Goal: Contribute content: Add original content to the website for others to see

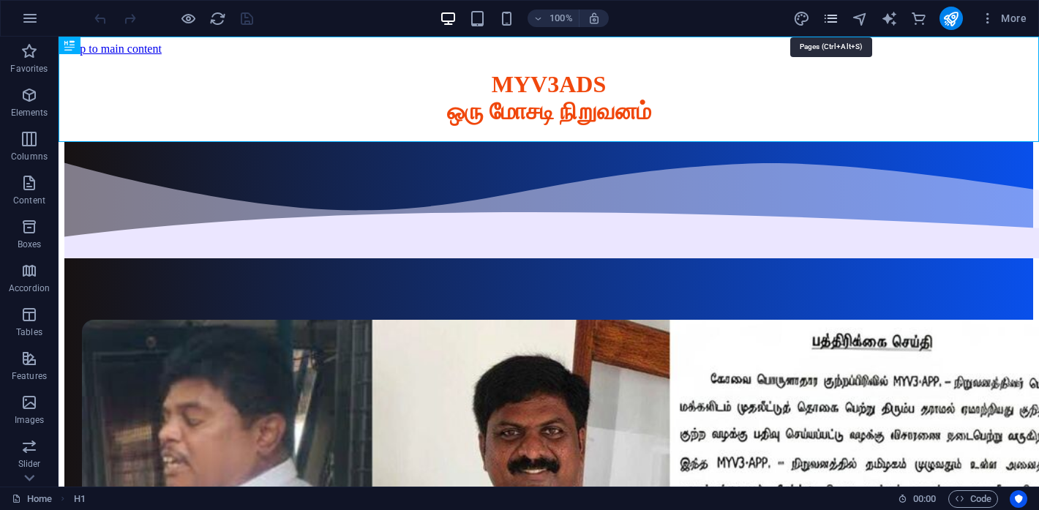
click at [835, 20] on icon "pages" at bounding box center [831, 18] width 17 height 17
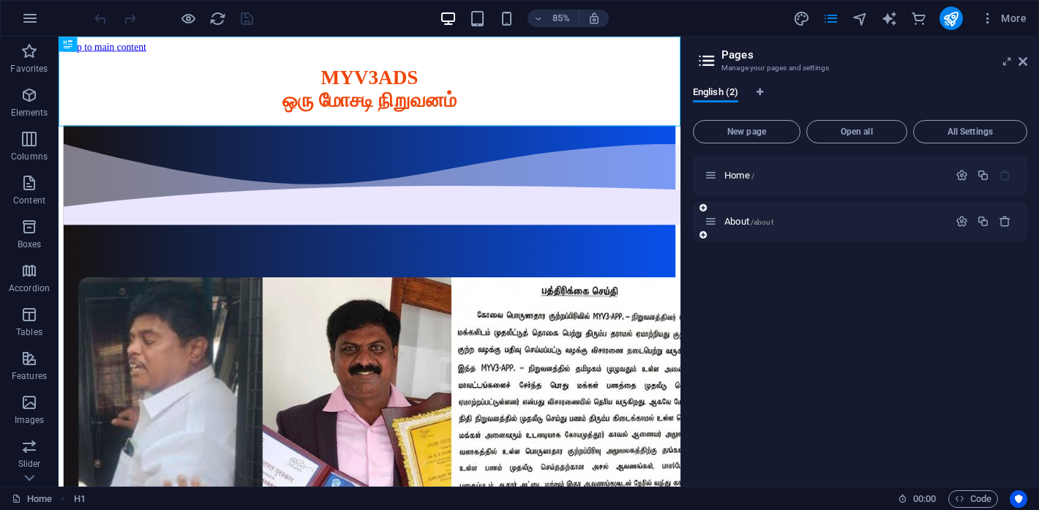
click at [746, 226] on div "About /about" at bounding box center [827, 221] width 244 height 17
click at [744, 220] on span "About /about" at bounding box center [749, 221] width 49 height 11
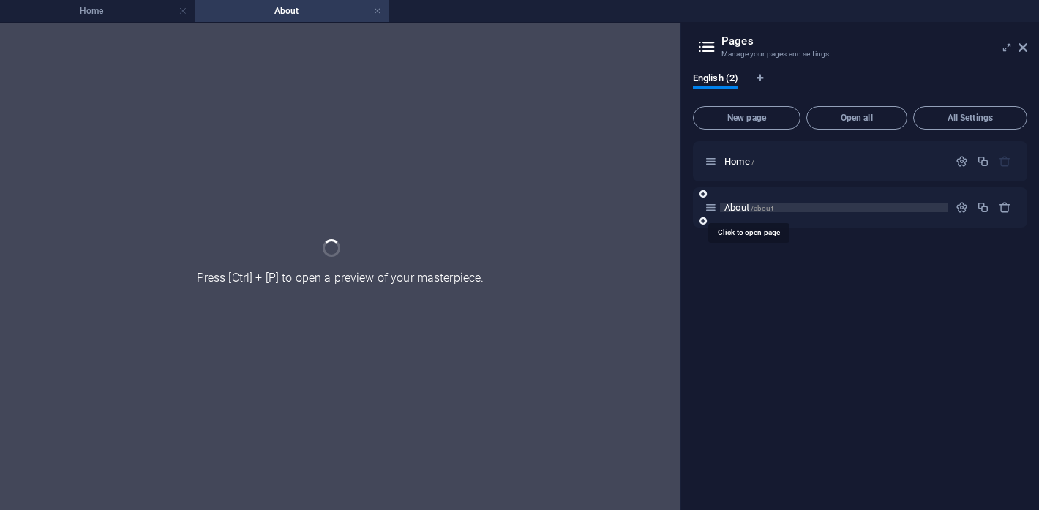
click at [744, 220] on div "About /about" at bounding box center [860, 207] width 335 height 40
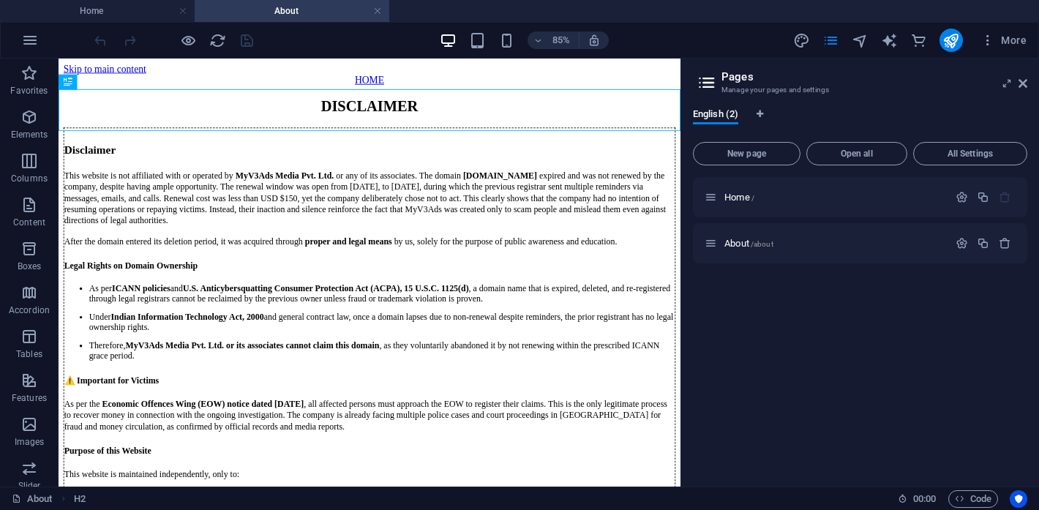
click at [1028, 83] on aside "Pages Manage your pages and settings English (2) New page Open all All Settings…" at bounding box center [860, 273] width 359 height 428
click at [1026, 83] on icon at bounding box center [1023, 84] width 9 height 12
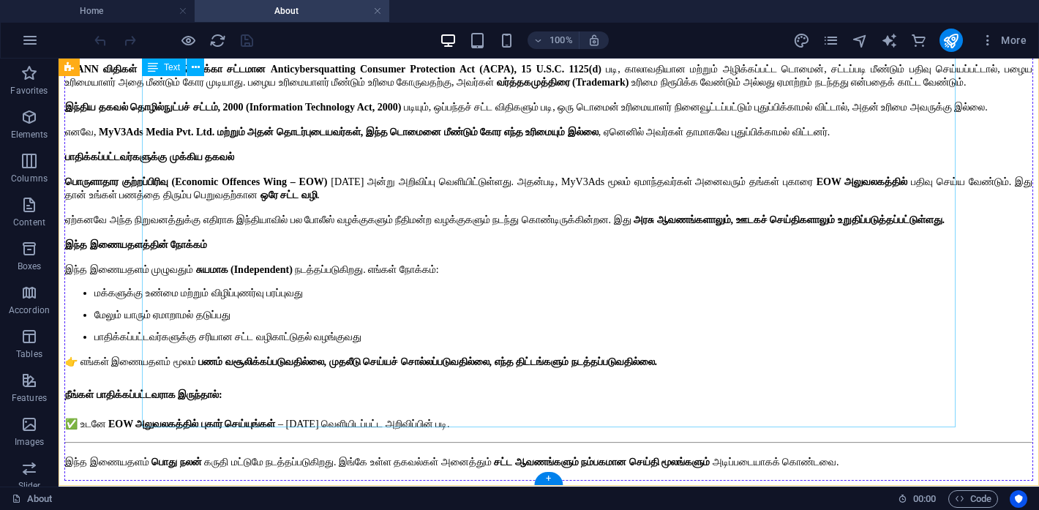
scroll to position [1356, 0]
click at [470, 166] on div "அறிவிப்பு இந்த இணையதளம் MyV3Ads Media Pvt. Ltd. நிறுவனத்துடன் அல்லது அதன் தொடர்…" at bounding box center [548, 195] width 969 height 569
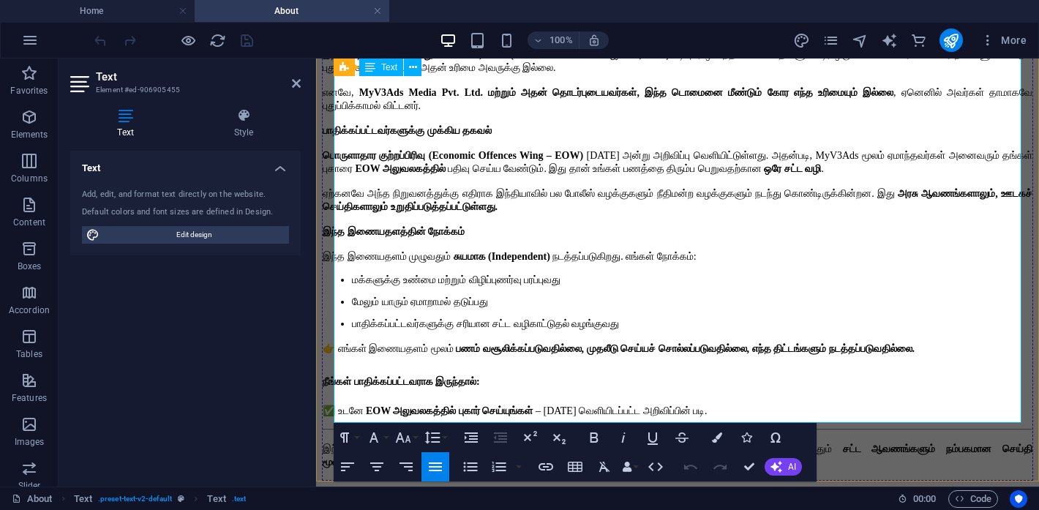
scroll to position [1443, 0]
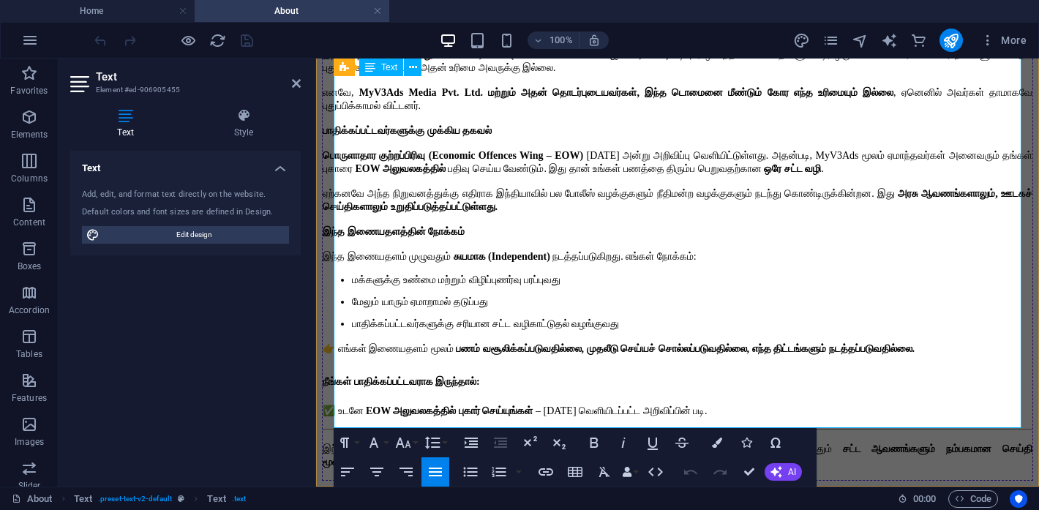
click at [662, 251] on span "நடத்தப்படுகிறது. எங்கள் நோக்கம்:" at bounding box center [624, 256] width 143 height 11
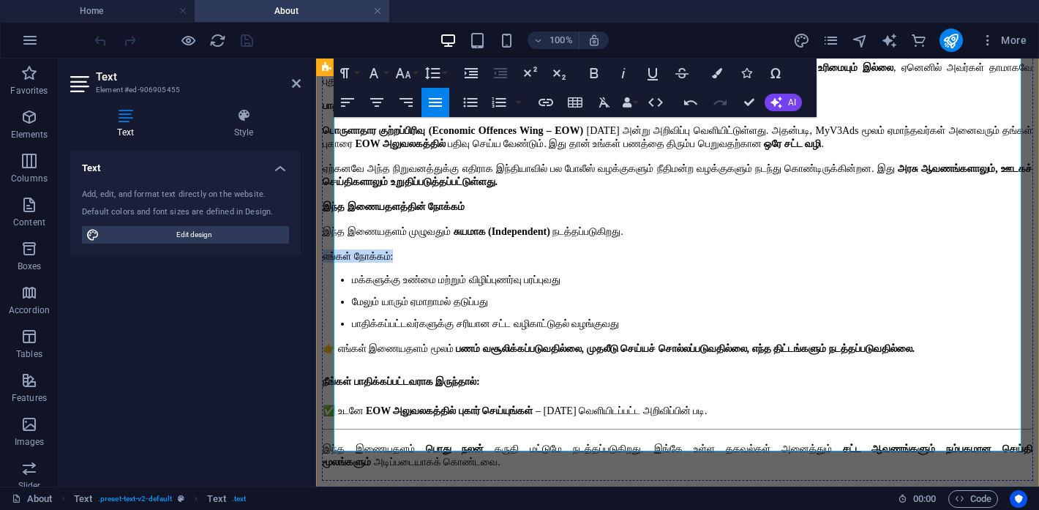
drag, startPoint x: 416, startPoint y: 190, endPoint x: 333, endPoint y: 193, distance: 82.8
click at [591, 73] on icon "button" at bounding box center [595, 73] width 8 height 10
click at [685, 296] on p "மேலும் யாரும் ஏமாறாமல் தடுப்பது" at bounding box center [692, 302] width 681 height 12
click at [337, 376] on span "நீங்கள் பாதிக்கப்பட்டவராக இருந்தால்:" at bounding box center [401, 381] width 157 height 11
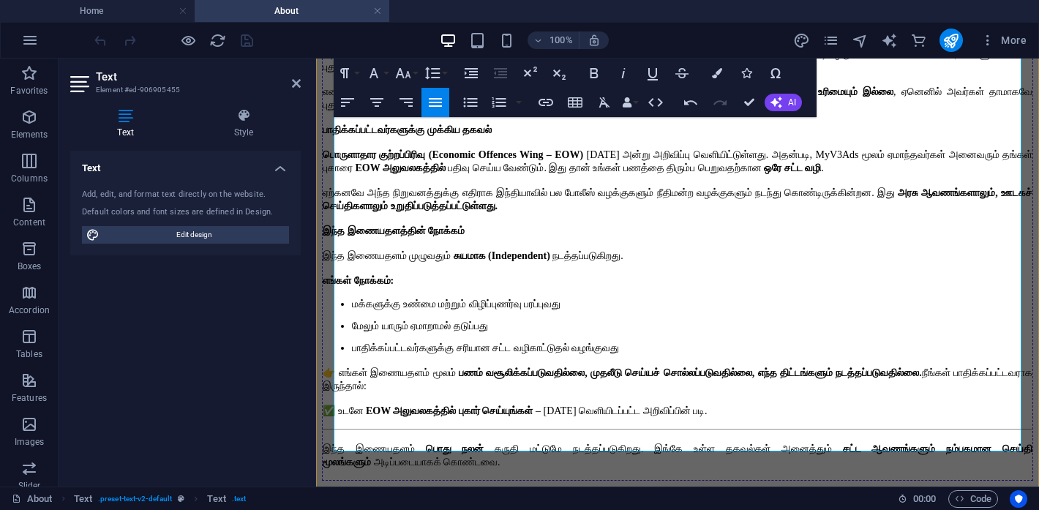
scroll to position [1440, 0]
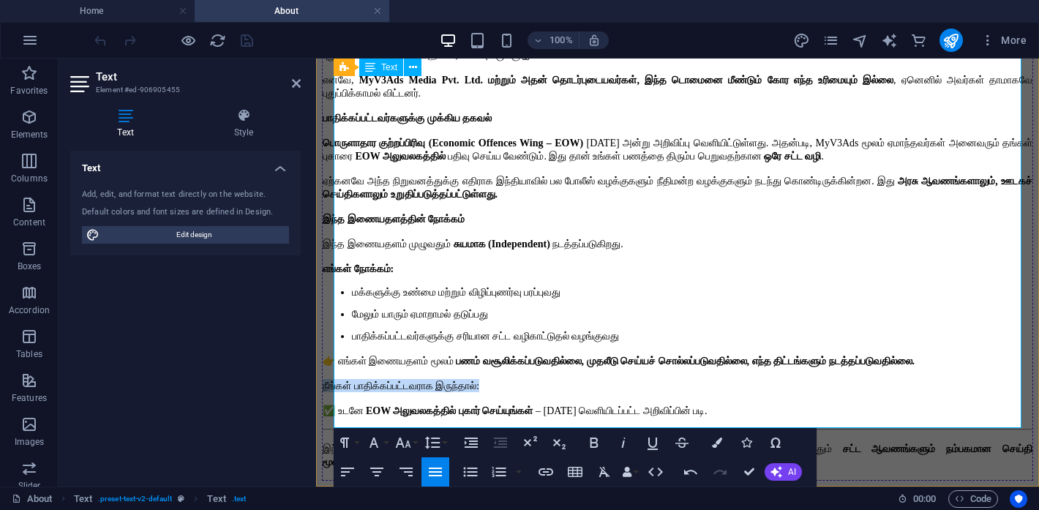
drag, startPoint x: 511, startPoint y: 345, endPoint x: 335, endPoint y: 343, distance: 175.7
click at [335, 379] on p "நீங்கள் பாதிக்கப்பட்டவராக இருந்தால்:" at bounding box center [678, 385] width 710 height 13
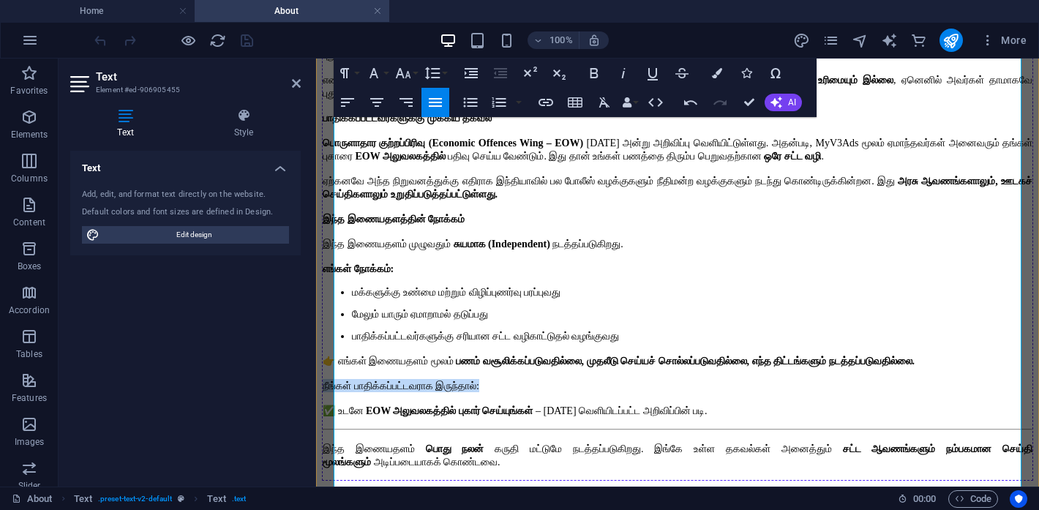
scroll to position [1351, 0]
click at [596, 72] on icon "button" at bounding box center [595, 73] width 18 height 18
click at [667, 392] on p "நீங்கள் பாதிக்கப்பட்டவராக இருந்தால்:" at bounding box center [678, 385] width 710 height 13
click at [572, 225] on p "இந்த இணையதளத்தின் நோக்கம்" at bounding box center [678, 218] width 710 height 13
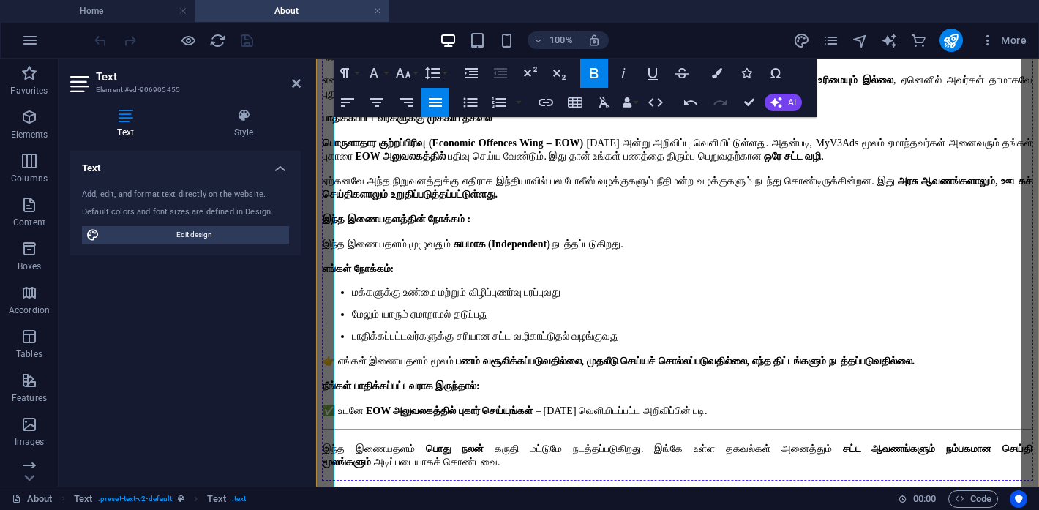
scroll to position [1163, 0]
click at [524, 124] on p "பாதிக்கப்பட்டவர்களுக்கு முக்கிய தகவல்" at bounding box center [678, 117] width 710 height 13
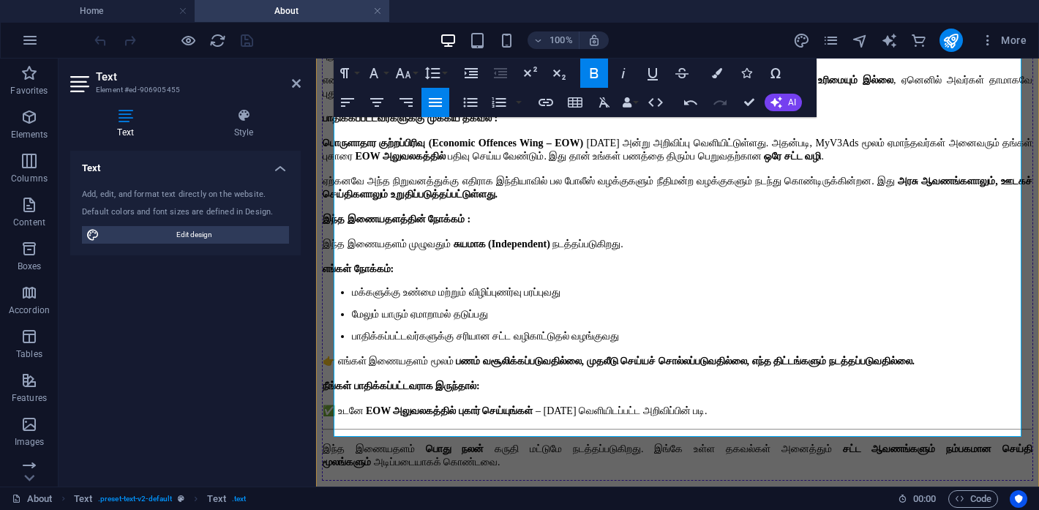
scroll to position [1423, 0]
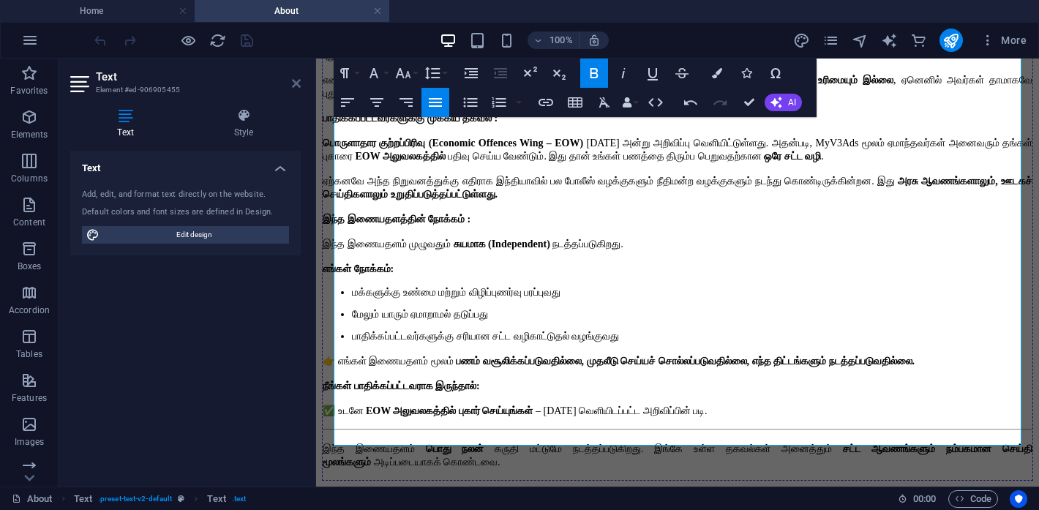
click at [294, 82] on icon at bounding box center [296, 84] width 9 height 12
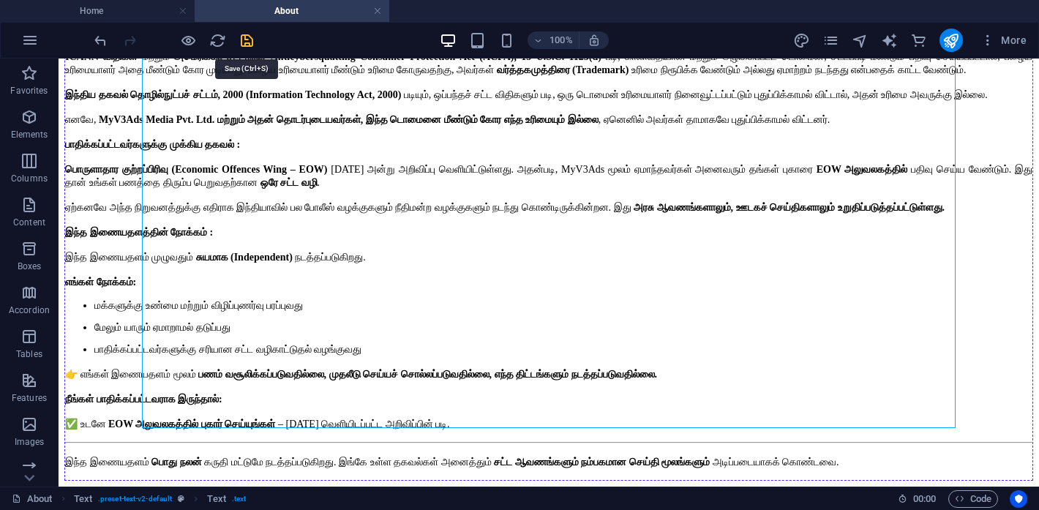
click at [248, 36] on icon "save" at bounding box center [247, 40] width 17 height 17
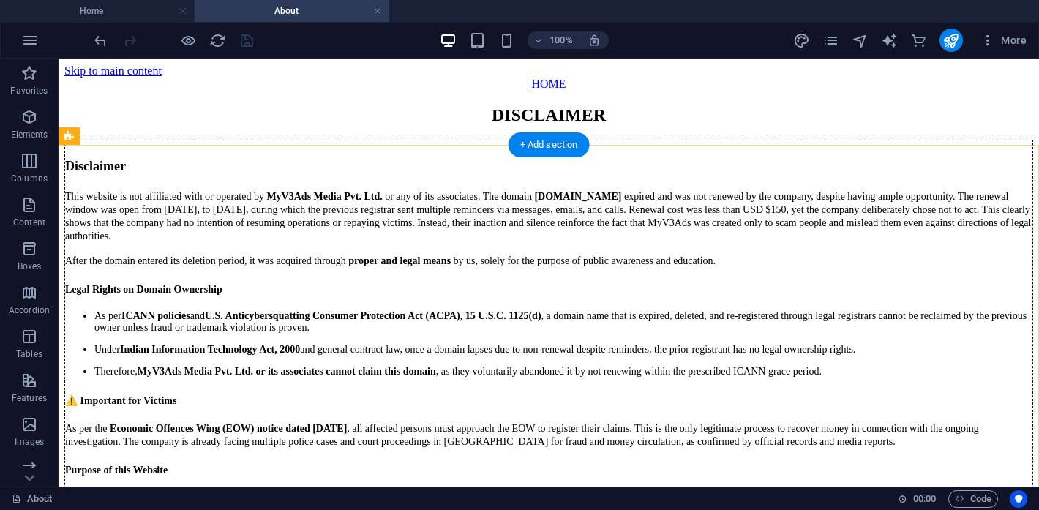
scroll to position [0, 0]
click at [377, 10] on link at bounding box center [377, 11] width 9 height 14
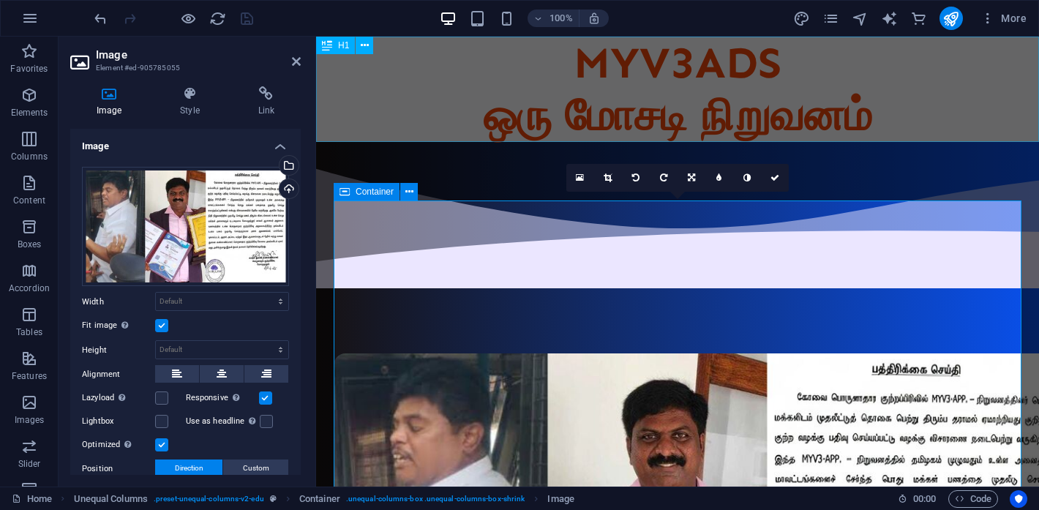
click at [399, 113] on div "MYV3ADS ஒரு மோசடி நிறுவனம்" at bounding box center [677, 89] width 723 height 105
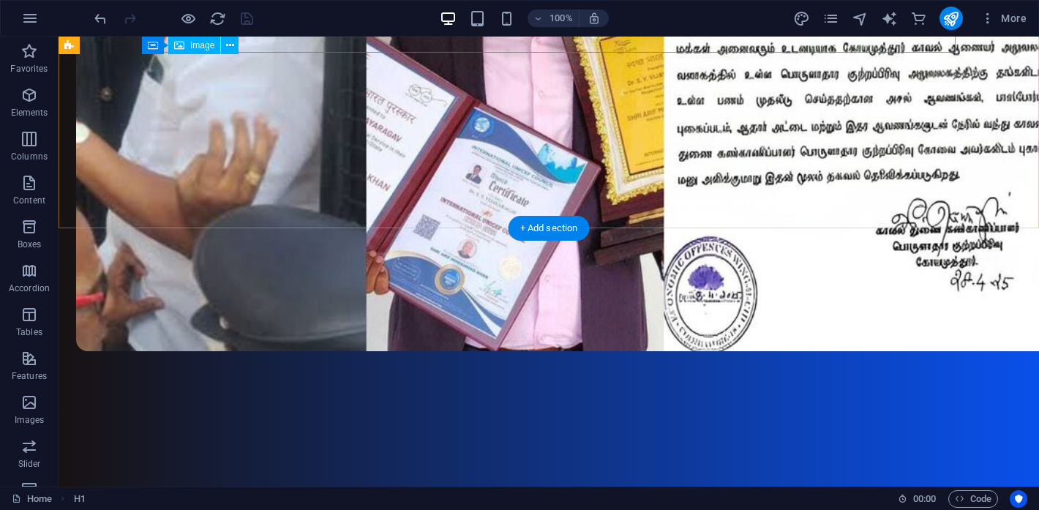
scroll to position [555, 0]
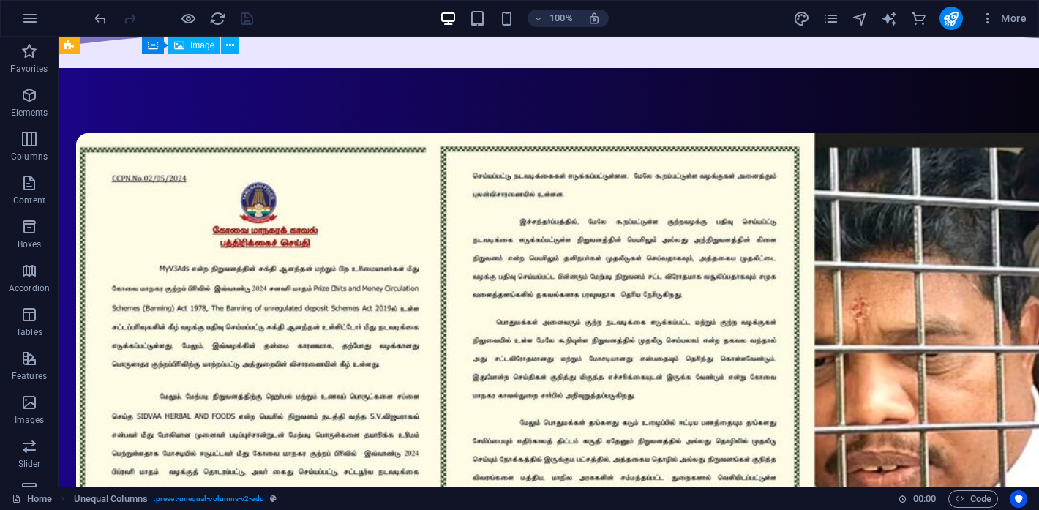
scroll to position [1233, 0]
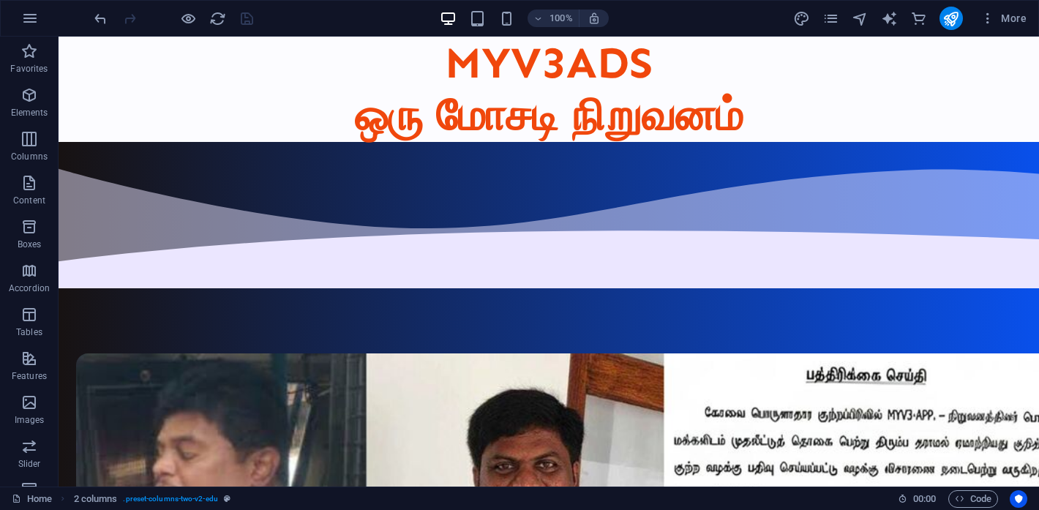
scroll to position [0, 0]
click at [949, 15] on icon "publish" at bounding box center [951, 18] width 17 height 17
